Goal: Task Accomplishment & Management: Manage account settings

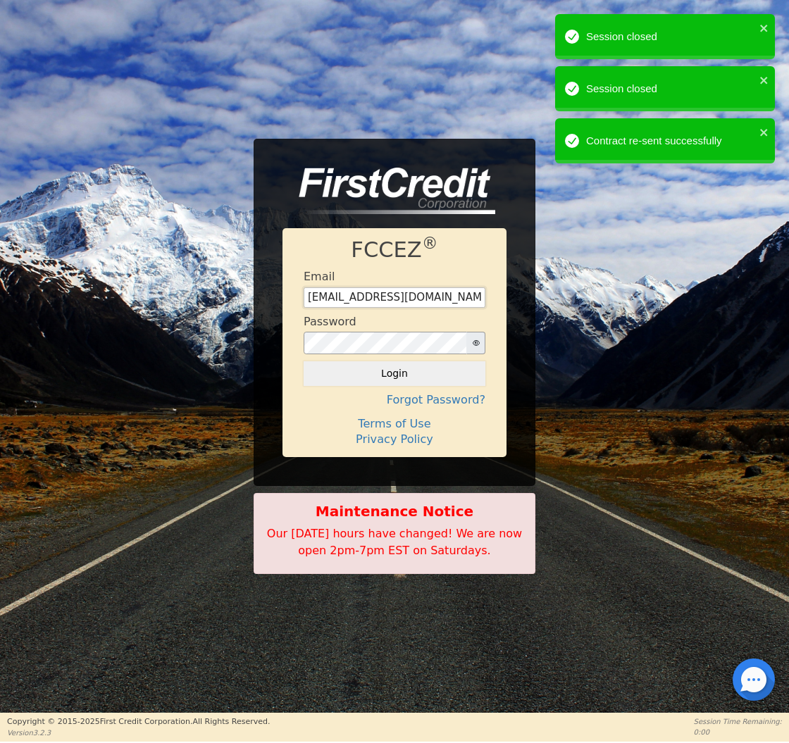
type input "[EMAIL_ADDRESS][DOMAIN_NAME]"
click at [394, 373] on button "Login" at bounding box center [395, 373] width 182 height 24
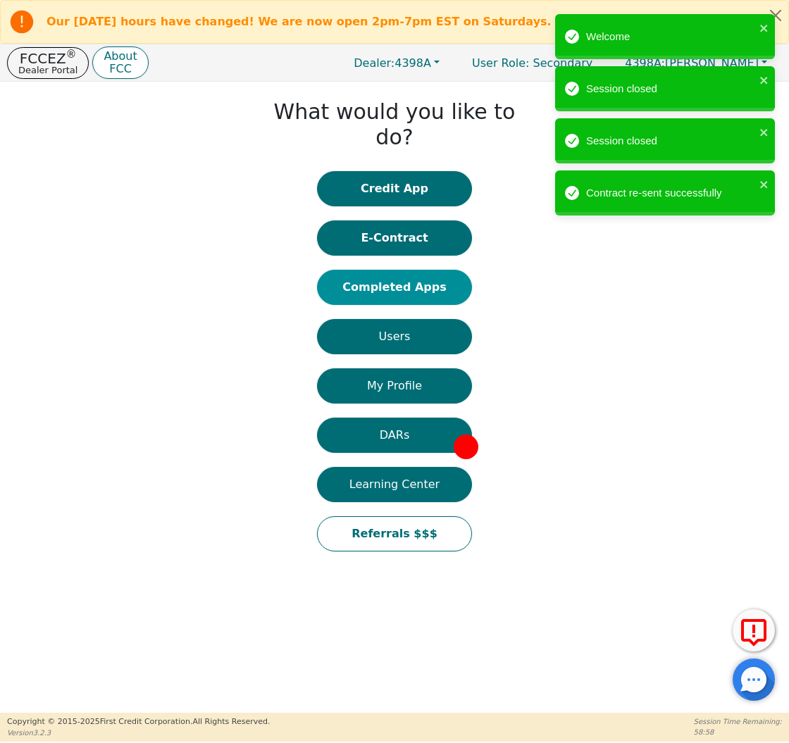
click at [399, 277] on div "What would you like to do? Credit App E-Contract Completed Apps Users My Profil…" at bounding box center [394, 327] width 789 height 491
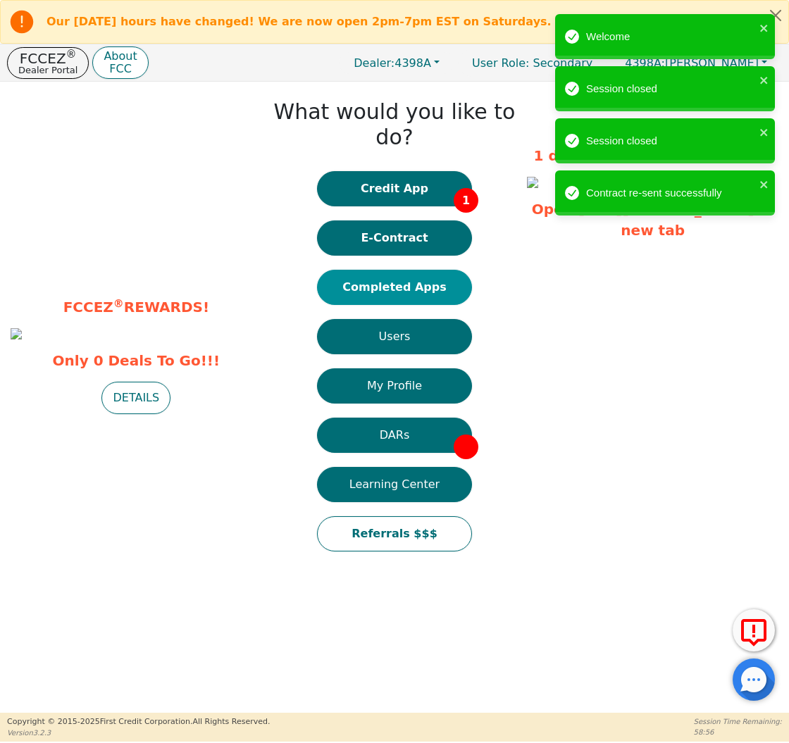
click at [415, 270] on button "Completed Apps" at bounding box center [394, 287] width 155 height 35
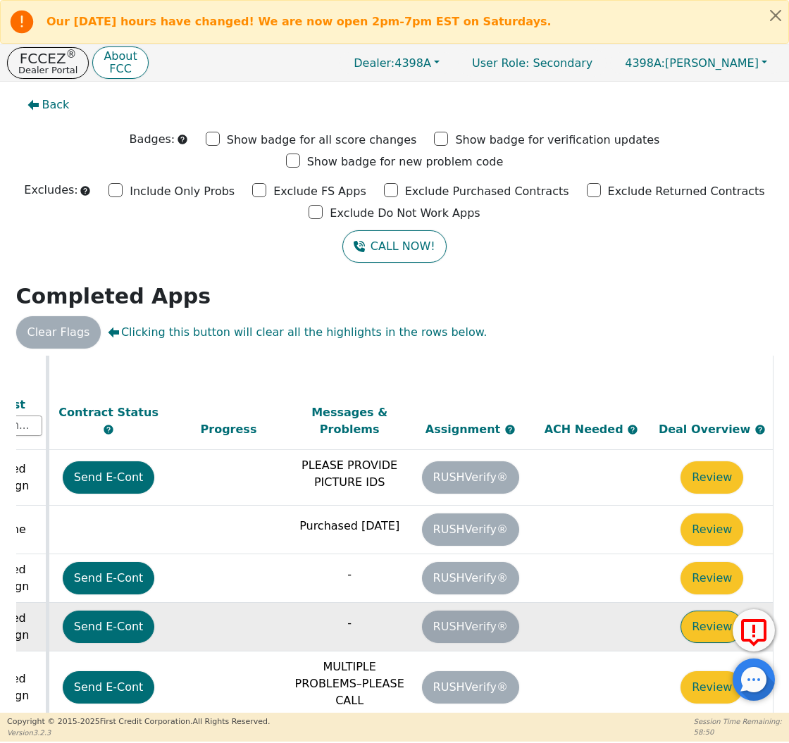
scroll to position [392, 787]
click at [704, 611] on button "Review" at bounding box center [711, 627] width 63 height 32
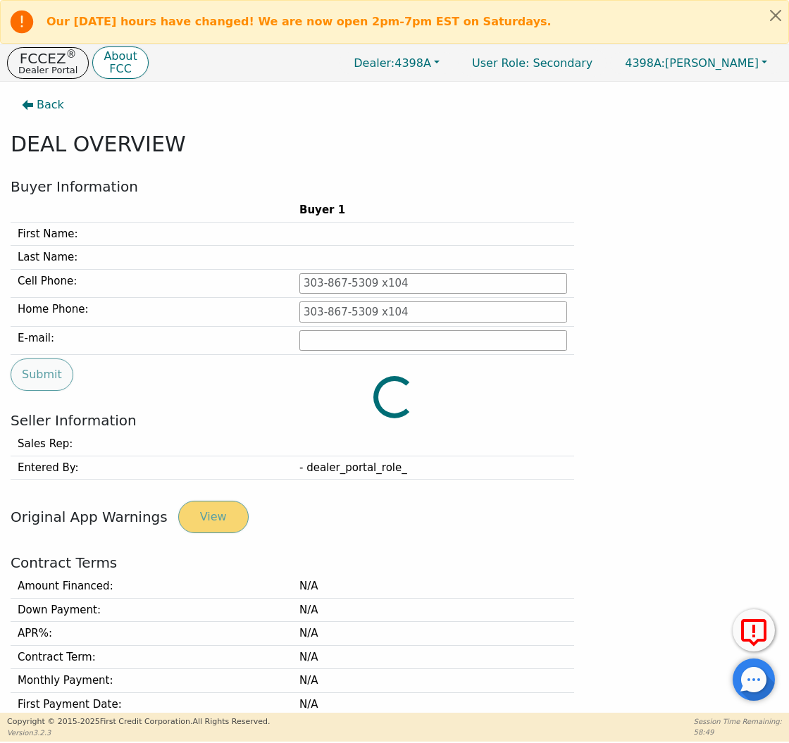
type input "[PHONE_NUMBER]"
type input "[PERSON_NAME][EMAIL_ADDRESS][PERSON_NAME][DOMAIN_NAME]"
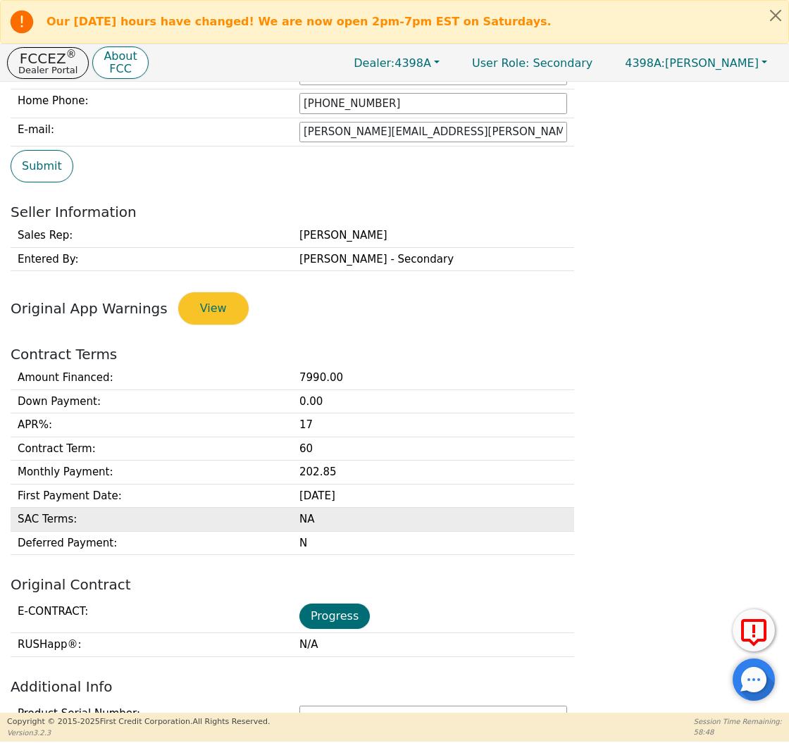
scroll to position [215, 0]
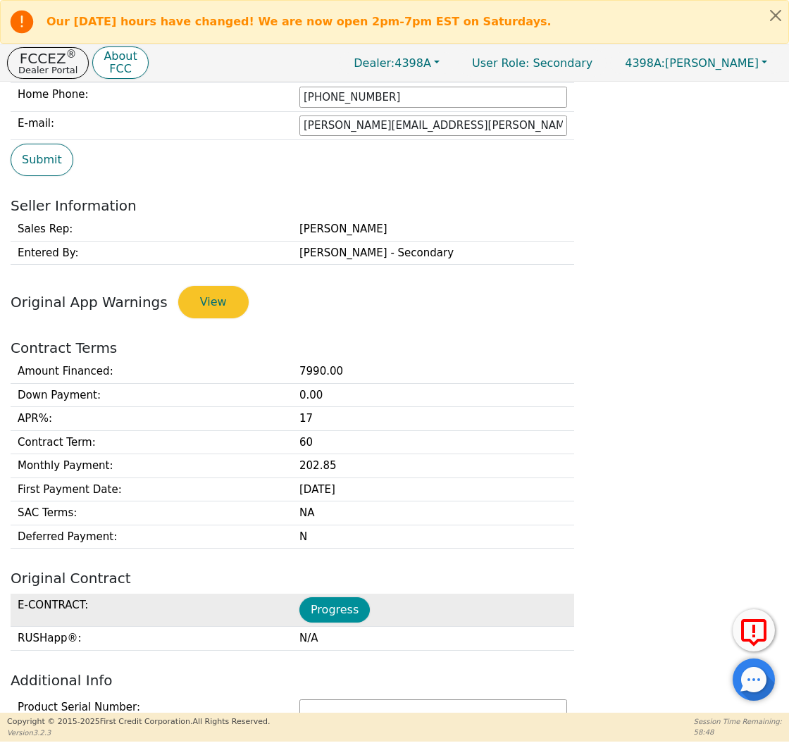
click at [354, 599] on button "Progress" at bounding box center [334, 609] width 70 height 25
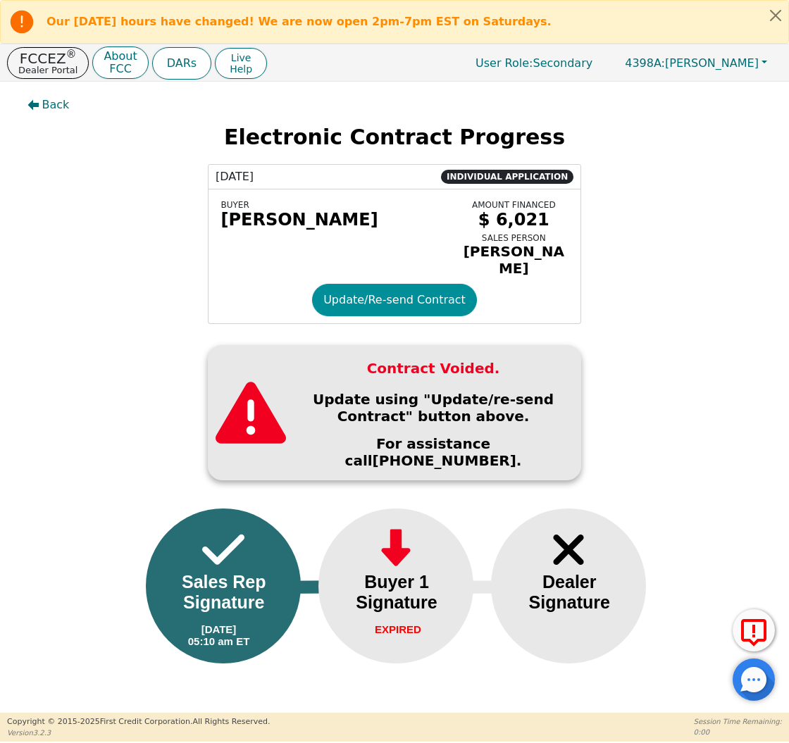
click at [356, 285] on button "Update/Re-send Contract" at bounding box center [394, 300] width 165 height 32
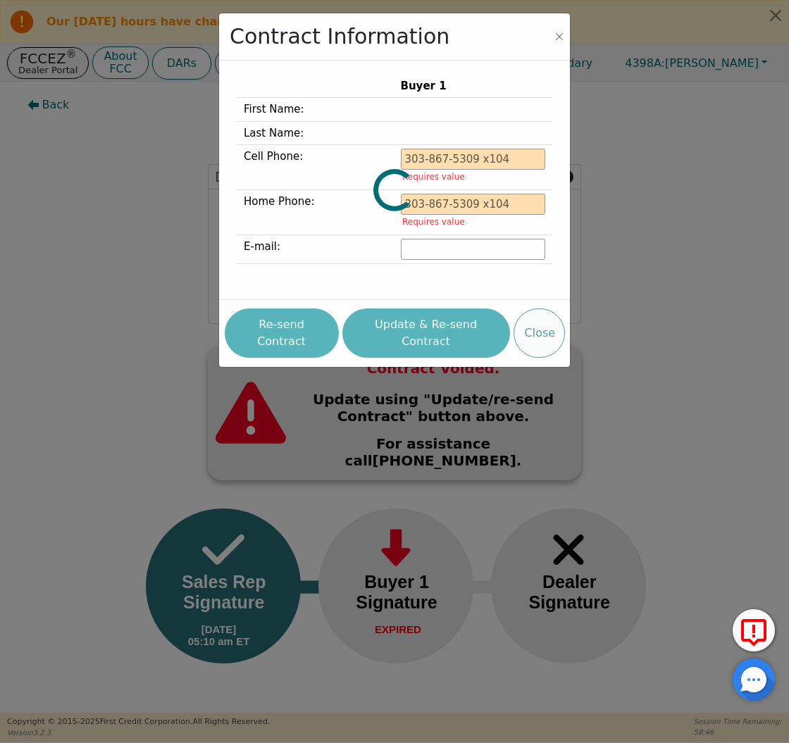
type input "[PHONE_NUMBER]"
type input "[PERSON_NAME][EMAIL_ADDRESS][PERSON_NAME][DOMAIN_NAME]"
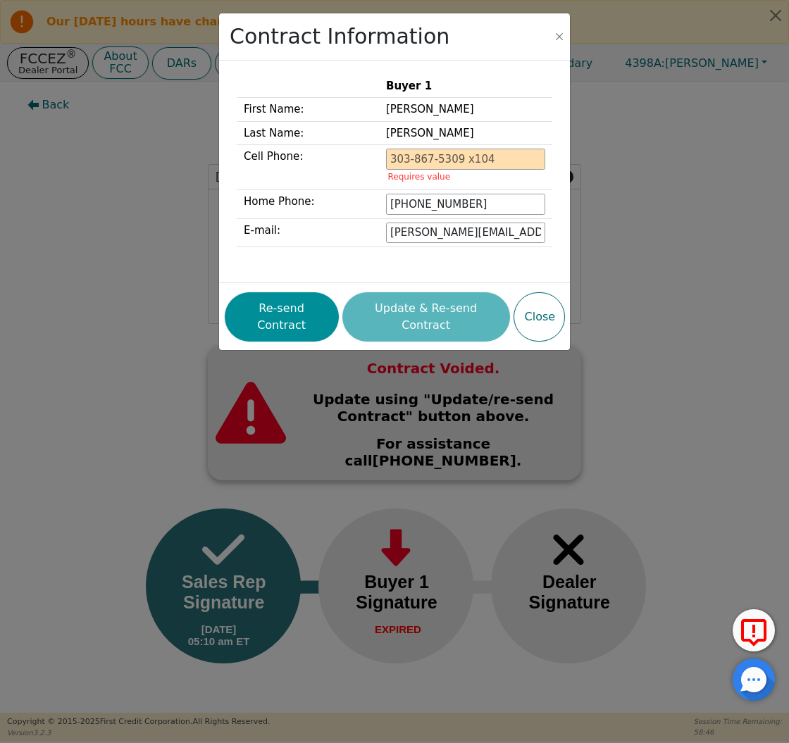
click at [319, 307] on button "Re-send Contract" at bounding box center [282, 316] width 114 height 49
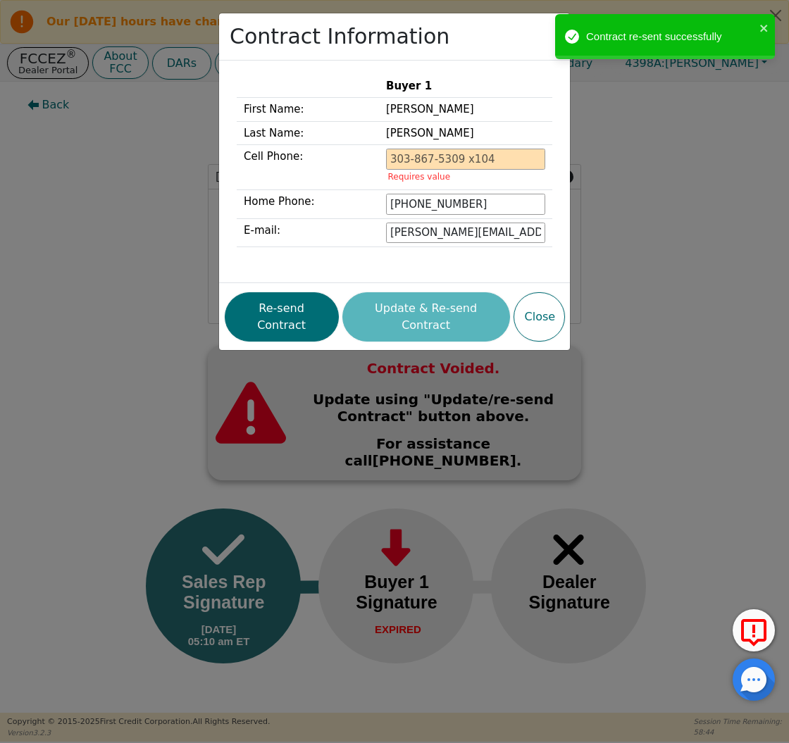
click at [40, 165] on div "Contract Information Buyer 1 First Name: [PERSON_NAME] Last Name: [PERSON_NAME]…" at bounding box center [394, 371] width 789 height 743
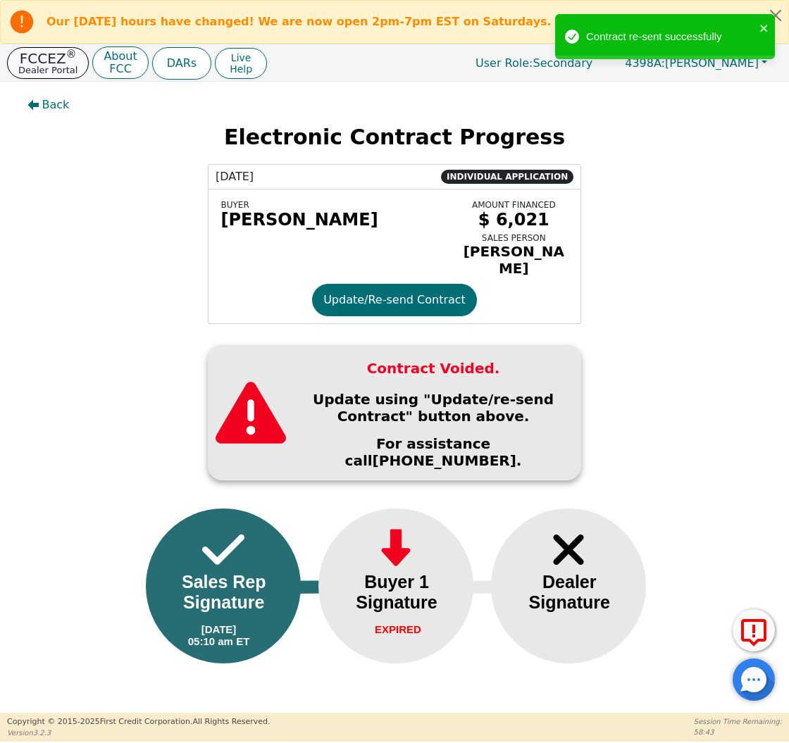
click at [47, 51] on p "FCCEZ ®" at bounding box center [47, 58] width 59 height 14
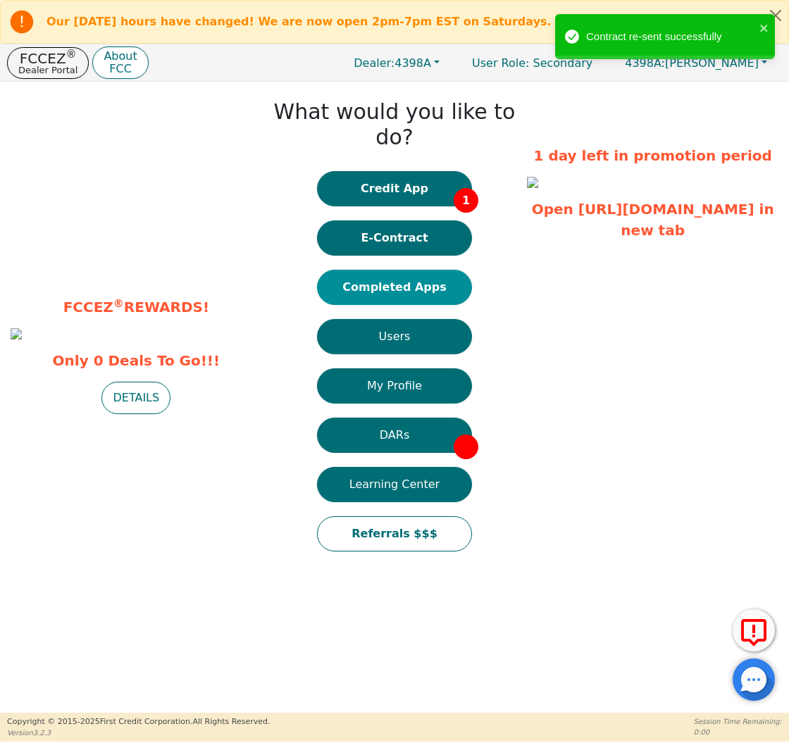
click at [388, 270] on button "Completed Apps" at bounding box center [394, 287] width 155 height 35
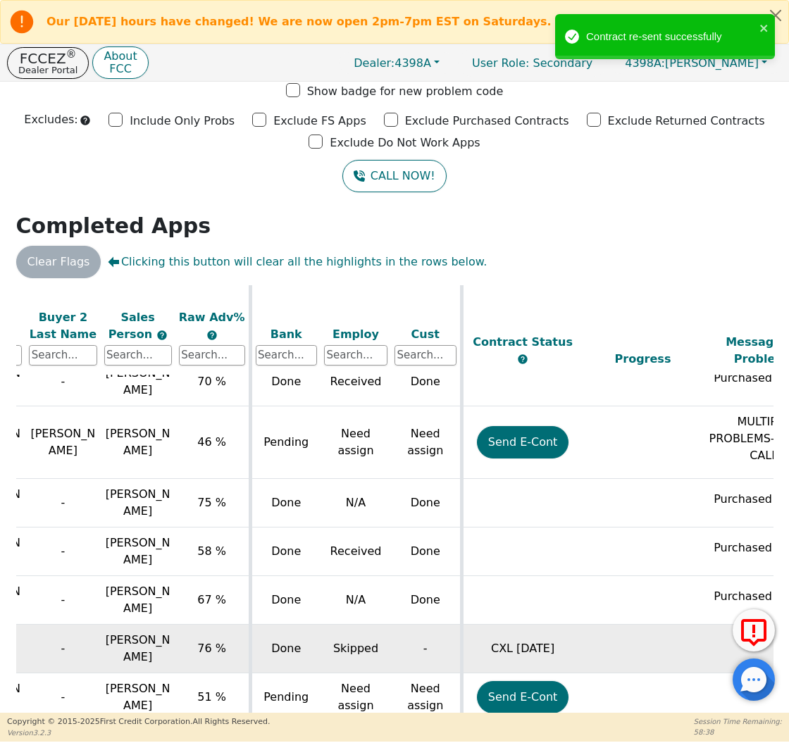
scroll to position [785, 52]
